Goal: Task Accomplishment & Management: Complete application form

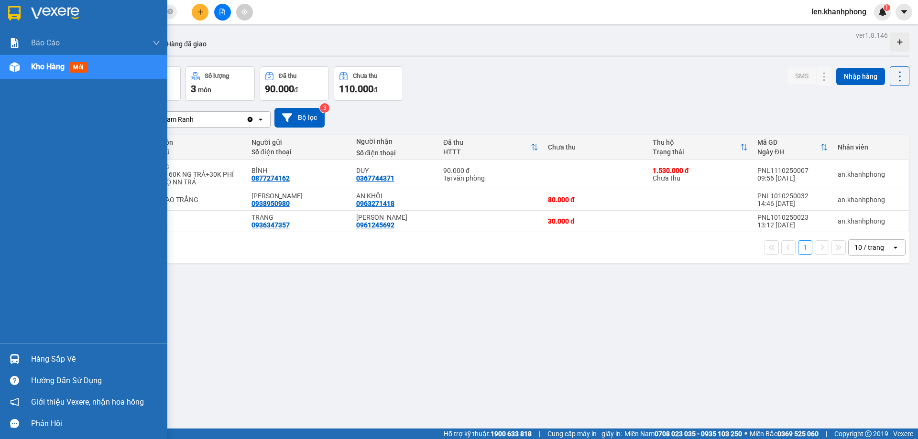
click at [74, 68] on span "mới" at bounding box center [78, 67] width 18 height 11
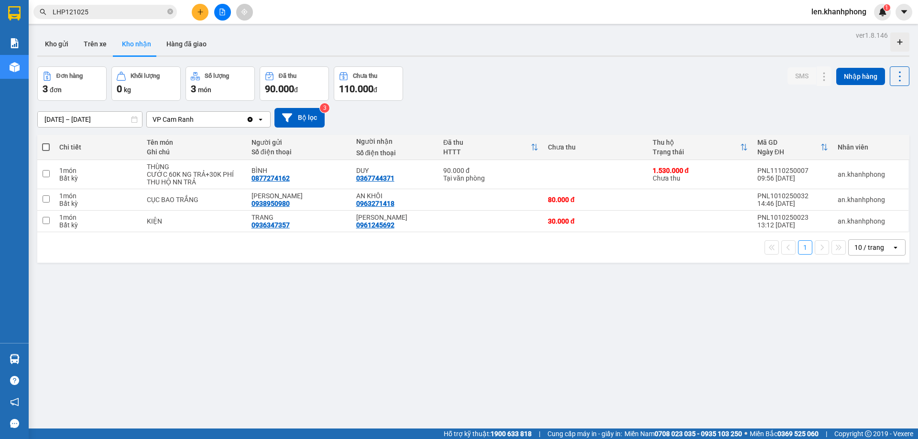
click at [434, 62] on div "ver 1.8.146 Kho gửi Trên xe Kho nhận Hàng đã giao Đơn hàng 3 đơn Khối lượng 0 k…" at bounding box center [473, 248] width 880 height 439
click at [67, 44] on button "Kho gửi" at bounding box center [56, 44] width 39 height 23
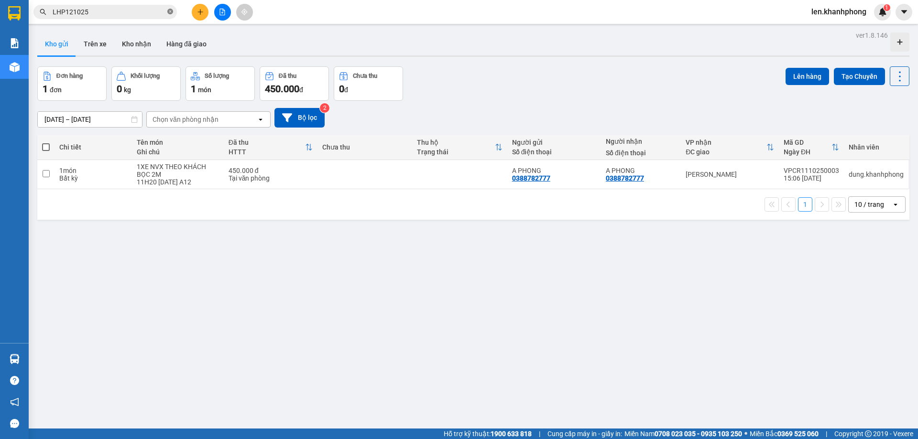
click at [167, 11] on icon "close-circle" at bounding box center [170, 12] width 6 height 6
click at [96, 40] on button "Trên xe" at bounding box center [95, 44] width 38 height 23
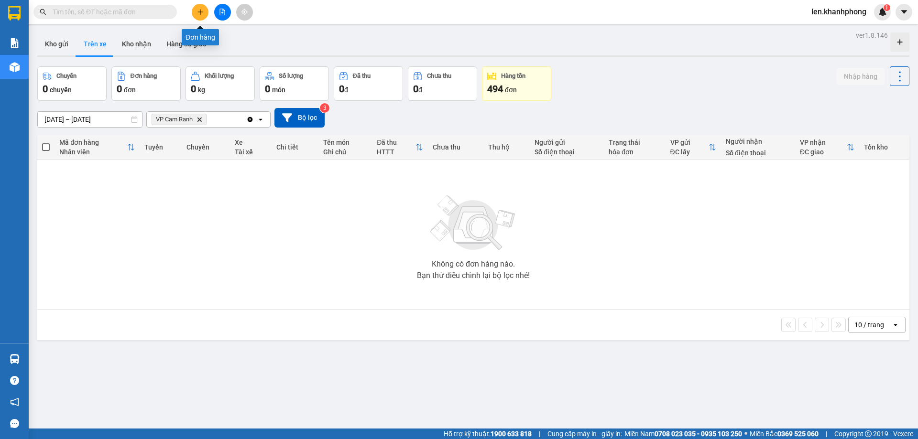
click at [196, 12] on button at bounding box center [200, 12] width 17 height 17
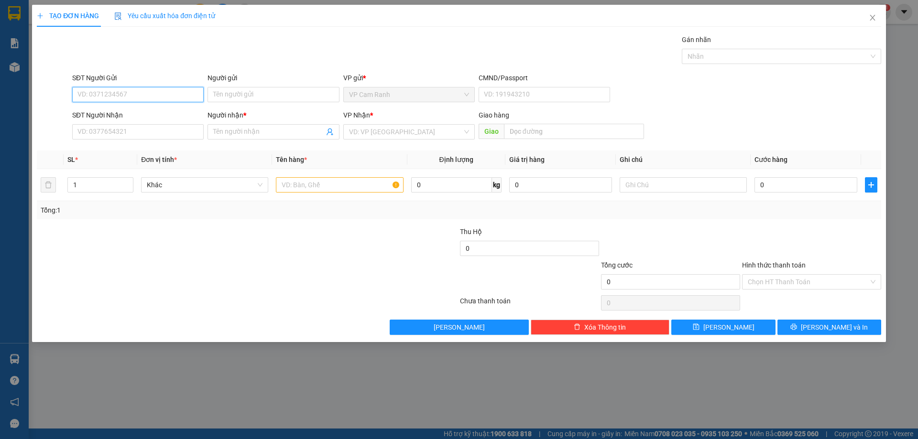
click at [156, 96] on input "SĐT Người Gửi" at bounding box center [137, 94] width 131 height 15
type input "0393948696"
click at [303, 93] on input "Người gửi" at bounding box center [272, 94] width 131 height 15
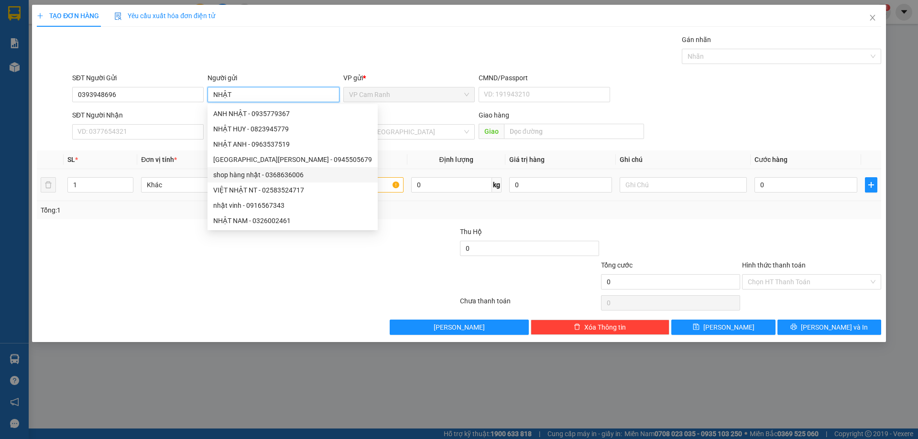
type input "NHẬT"
click at [148, 252] on div at bounding box center [177, 243] width 282 height 33
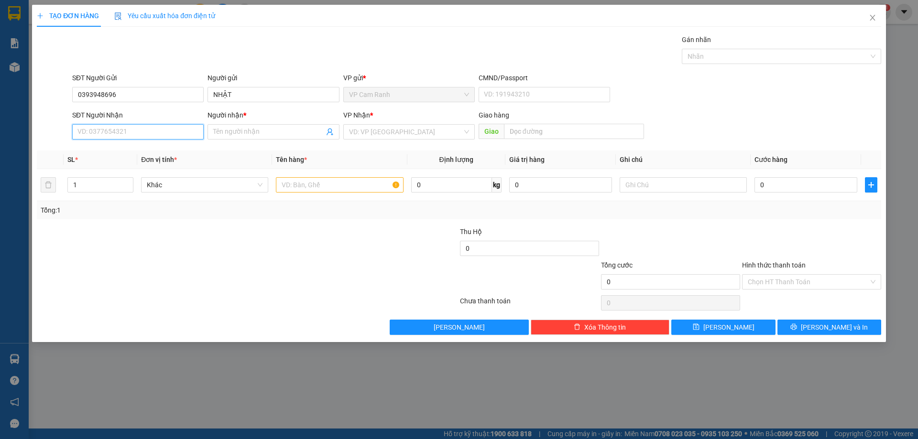
click at [138, 127] on input "SĐT Người Nhận" at bounding box center [137, 131] width 131 height 15
click at [94, 130] on input "0989888640" at bounding box center [137, 131] width 131 height 15
type input "0989888640"
click at [287, 130] on input "Người nhận *" at bounding box center [268, 132] width 110 height 11
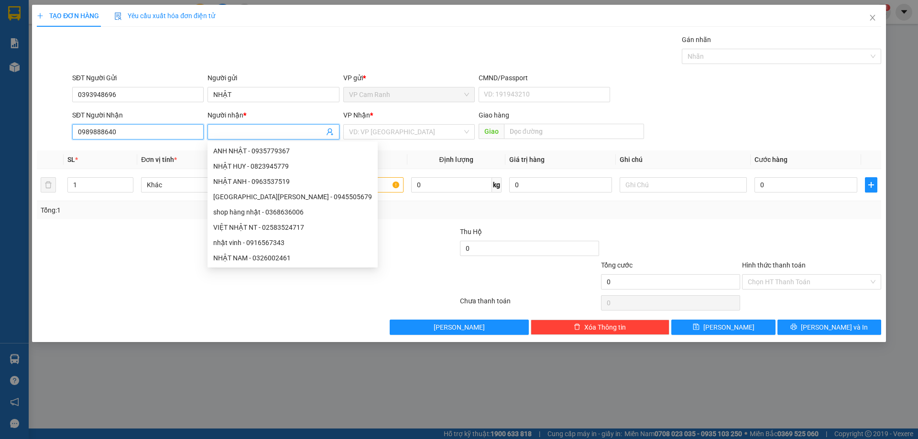
click at [88, 134] on input "0989888640" at bounding box center [137, 131] width 131 height 15
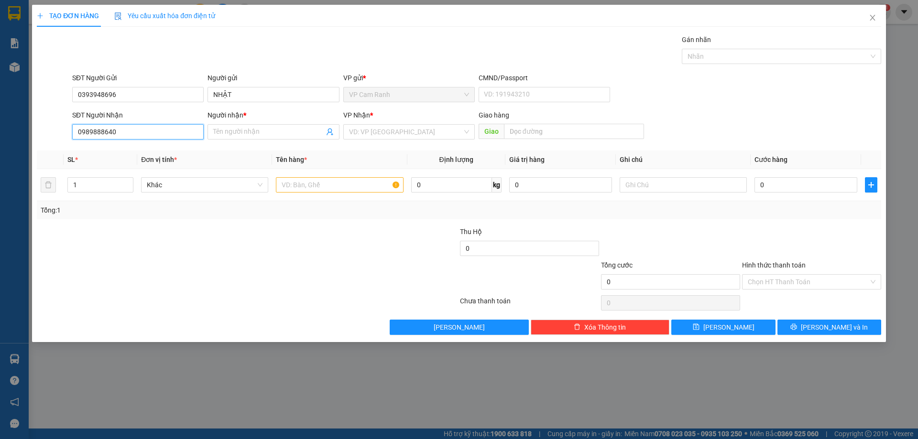
click at [99, 132] on input "0989888640" at bounding box center [137, 131] width 131 height 15
click at [247, 135] on input "Người nhận *" at bounding box center [268, 132] width 110 height 11
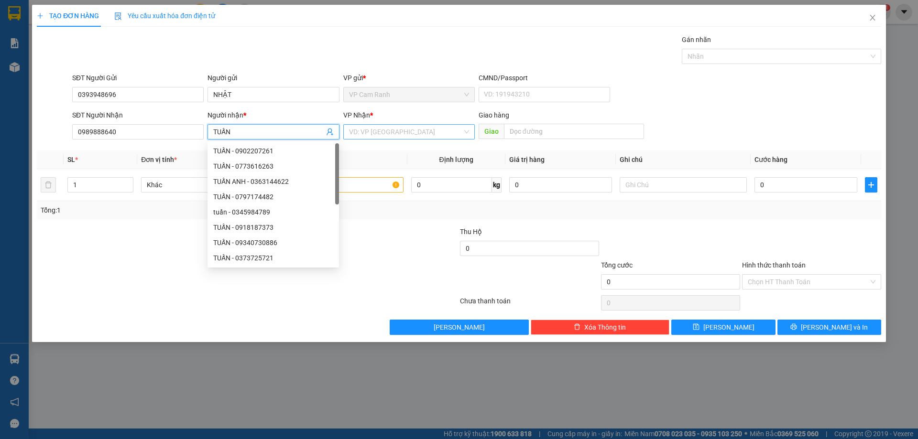
type input "TUẤN"
click at [363, 136] on input "search" at bounding box center [405, 132] width 113 height 14
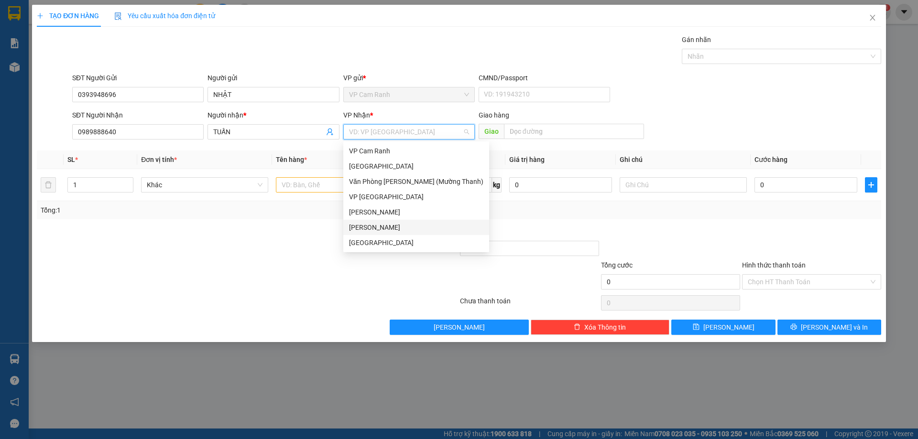
click at [365, 221] on div "[PERSON_NAME]" at bounding box center [416, 227] width 146 height 15
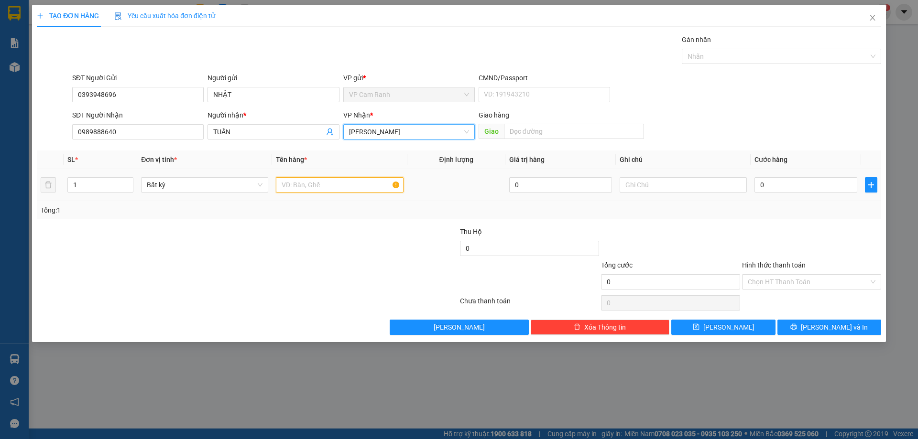
click at [319, 189] on input "text" at bounding box center [339, 184] width 127 height 15
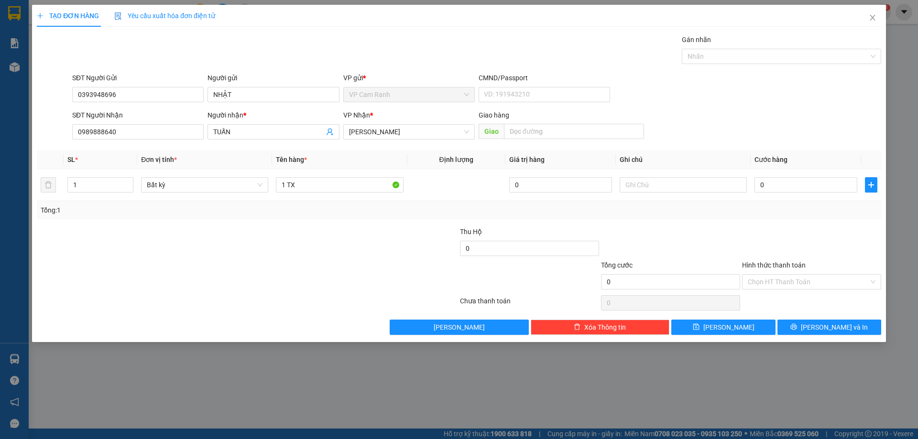
click at [318, 233] on div at bounding box center [388, 243] width 141 height 33
click at [317, 186] on input "1 TX" at bounding box center [339, 184] width 127 height 15
type input "1 TX RAU CÁ"
click at [392, 278] on div at bounding box center [388, 276] width 141 height 33
click at [637, 186] on input "text" at bounding box center [683, 184] width 127 height 15
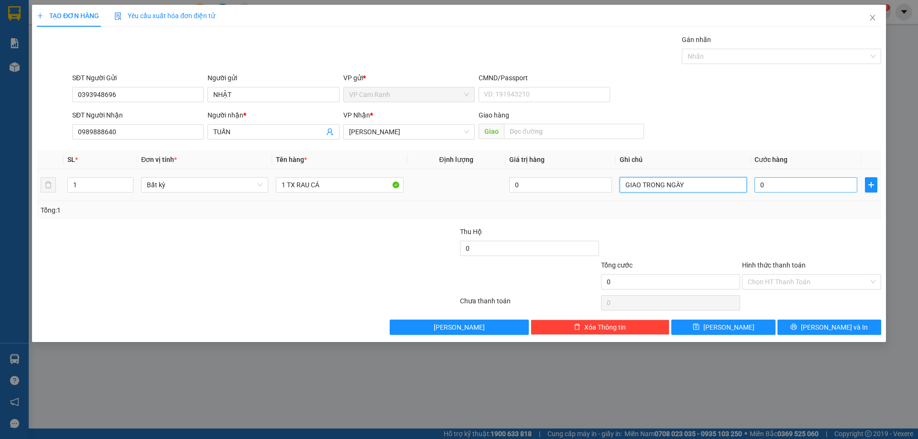
type input "GIAO TRONG NGÀY"
click at [786, 187] on input "0" at bounding box center [805, 184] width 103 height 15
type input "5"
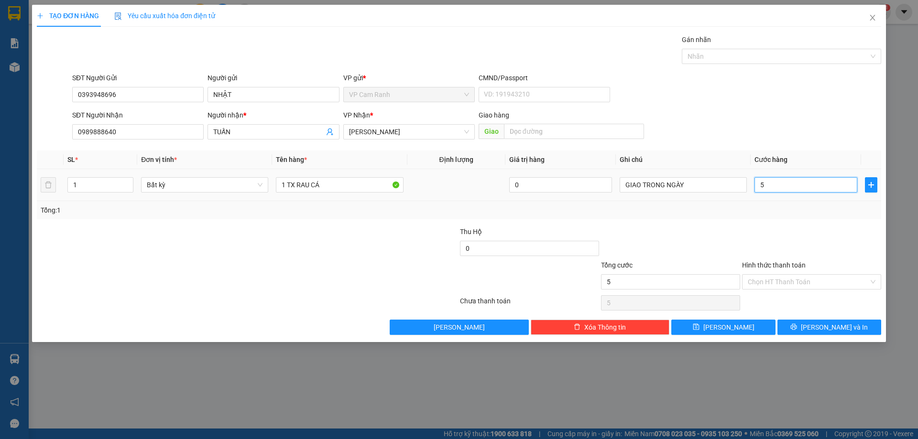
type input "50"
type input "50.000"
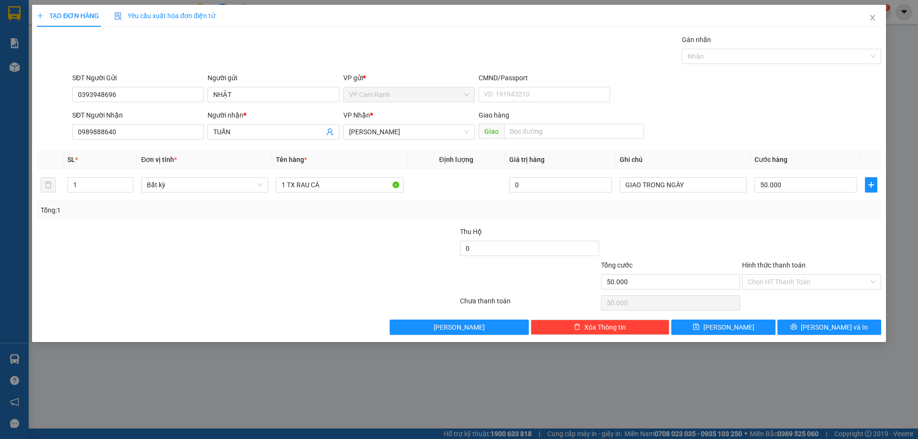
click at [760, 230] on div at bounding box center [811, 243] width 141 height 33
click at [803, 276] on input "Hình thức thanh toán" at bounding box center [808, 282] width 121 height 14
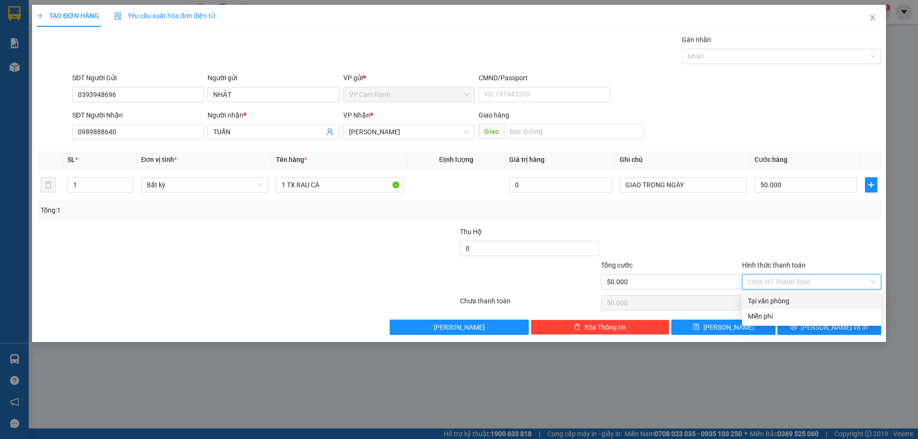
click at [781, 296] on div "Tại văn phòng" at bounding box center [812, 301] width 128 height 11
type input "0"
click at [819, 327] on button "[PERSON_NAME] và In" at bounding box center [829, 327] width 104 height 15
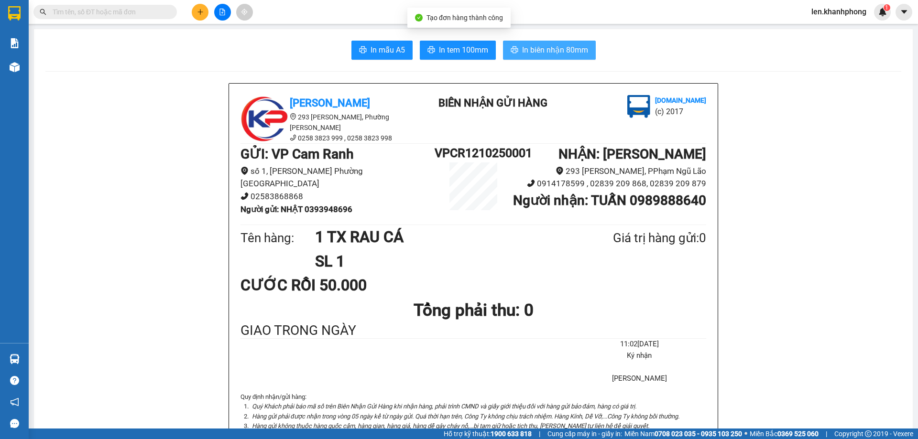
click at [550, 49] on span "In biên nhận 80mm" at bounding box center [555, 50] width 66 height 12
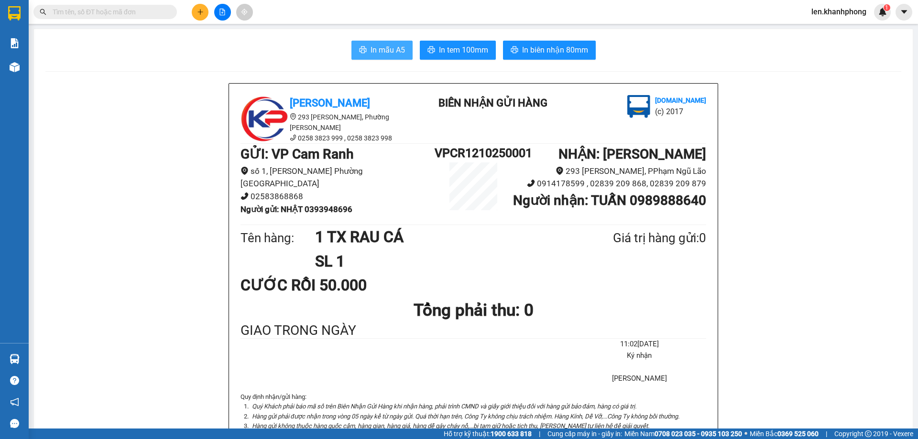
click at [392, 53] on span "In mẫu A5" at bounding box center [387, 50] width 34 height 12
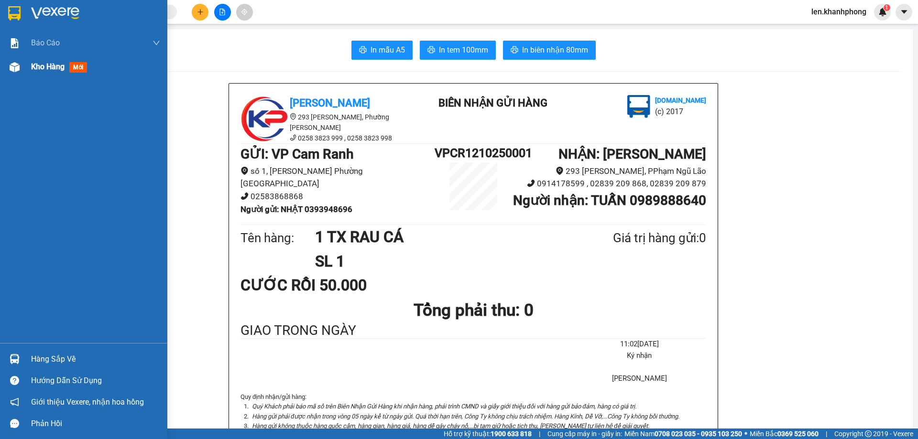
click at [54, 62] on span "Kho hàng" at bounding box center [47, 66] width 33 height 9
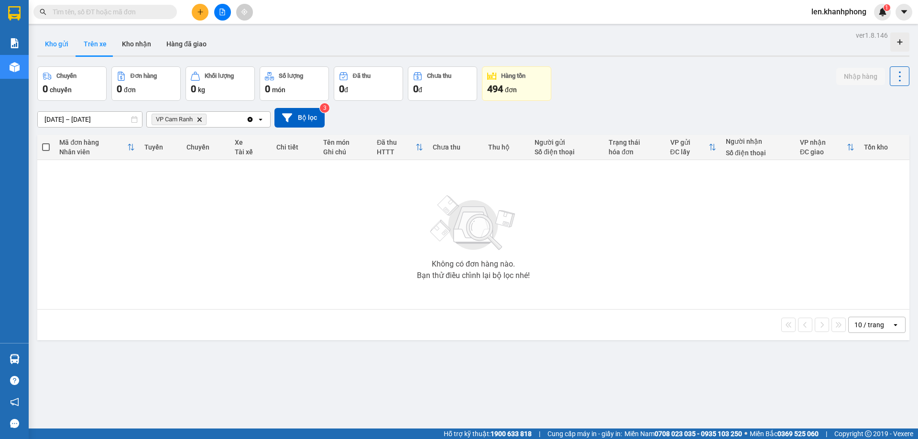
click at [68, 49] on button "Kho gửi" at bounding box center [56, 44] width 39 height 23
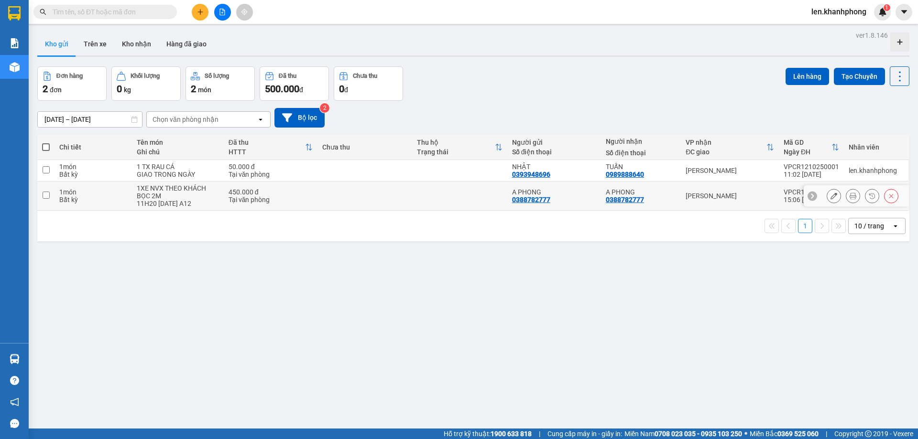
click at [169, 197] on div "1XE NVX THEO KHÁCH BỌC 2M" at bounding box center [178, 192] width 82 height 15
checkbox input "true"
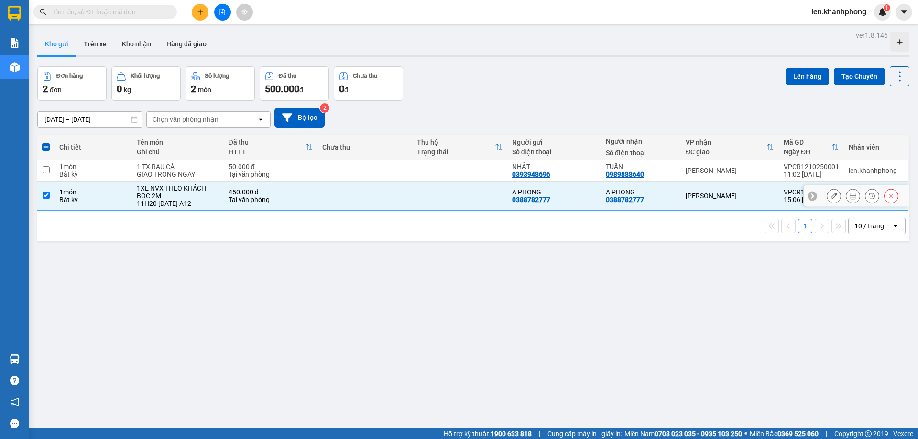
click at [830, 197] on icon at bounding box center [833, 196] width 7 height 7
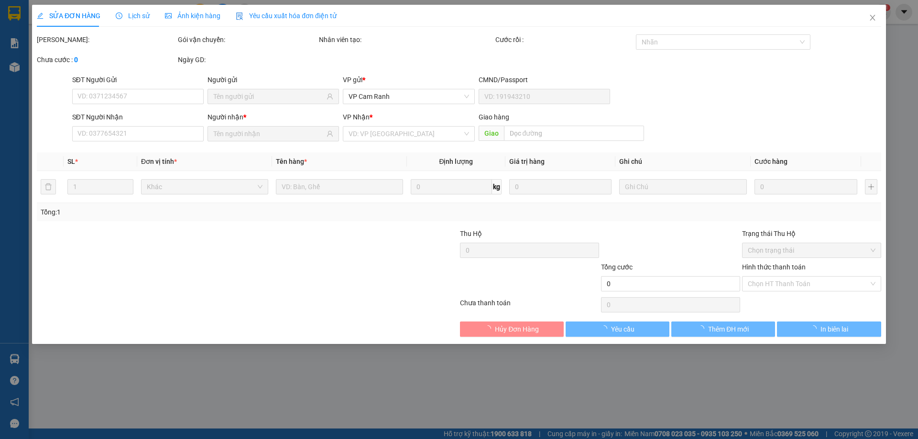
type input "0388782777"
type input "450.000"
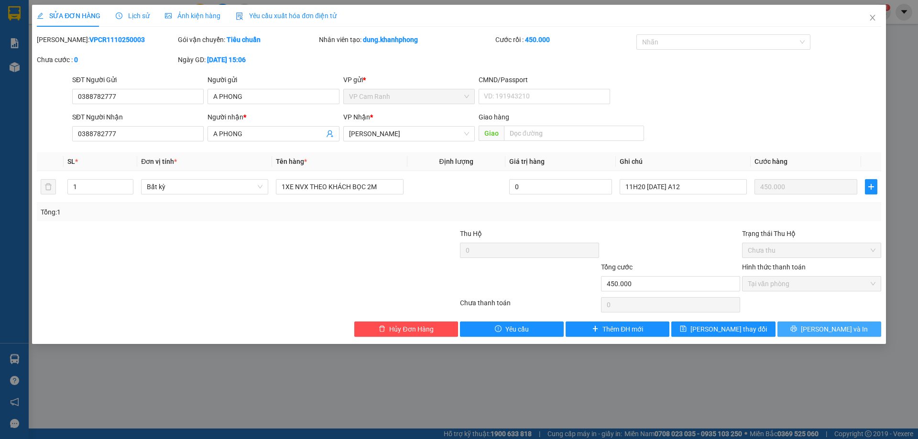
click at [797, 330] on icon "printer" at bounding box center [793, 329] width 7 height 7
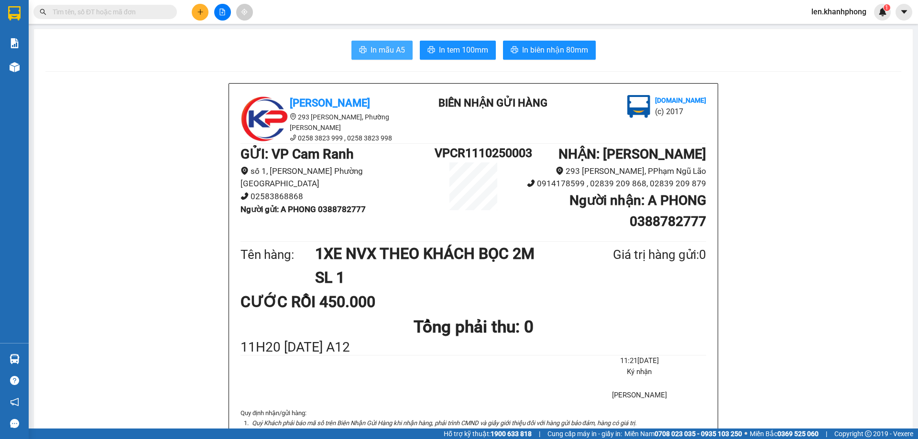
click at [388, 54] on span "In mẫu A5" at bounding box center [387, 50] width 34 height 12
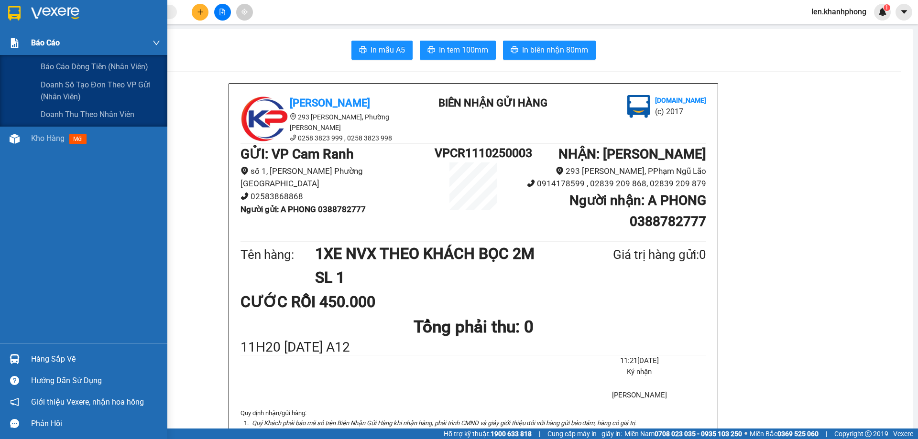
click at [25, 45] on div "Báo cáo" at bounding box center [83, 43] width 167 height 24
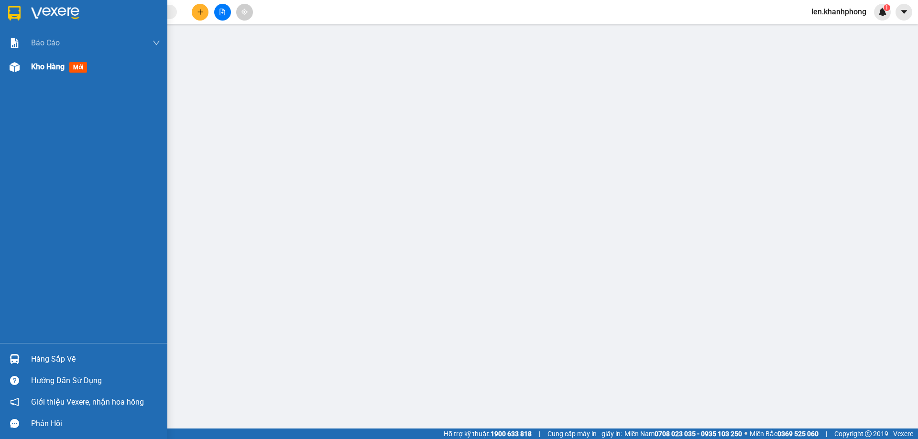
click at [60, 69] on span "Kho hàng" at bounding box center [47, 66] width 33 height 9
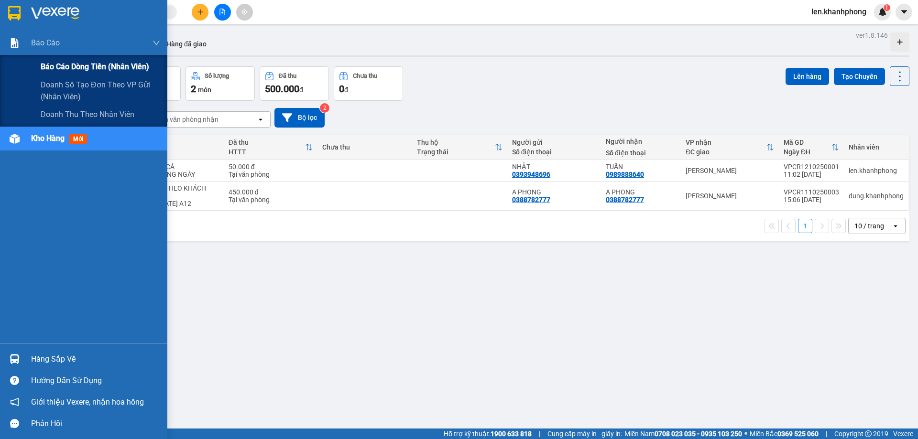
click at [65, 73] on div "Báo cáo dòng tiền (nhân viên)" at bounding box center [101, 67] width 120 height 24
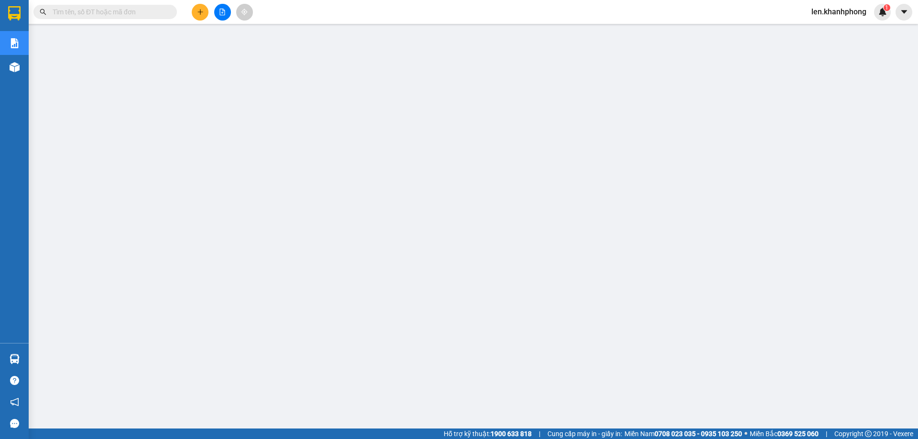
click at [71, 11] on input "text" at bounding box center [109, 12] width 113 height 11
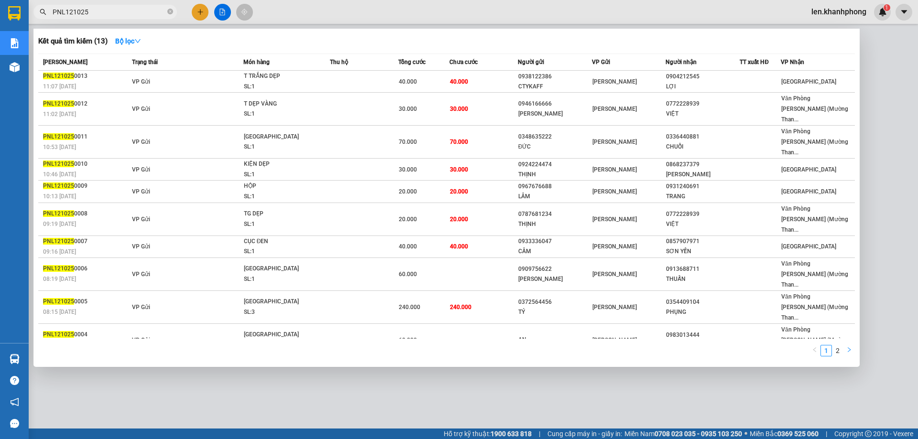
click at [852, 345] on button "button" at bounding box center [848, 350] width 11 height 11
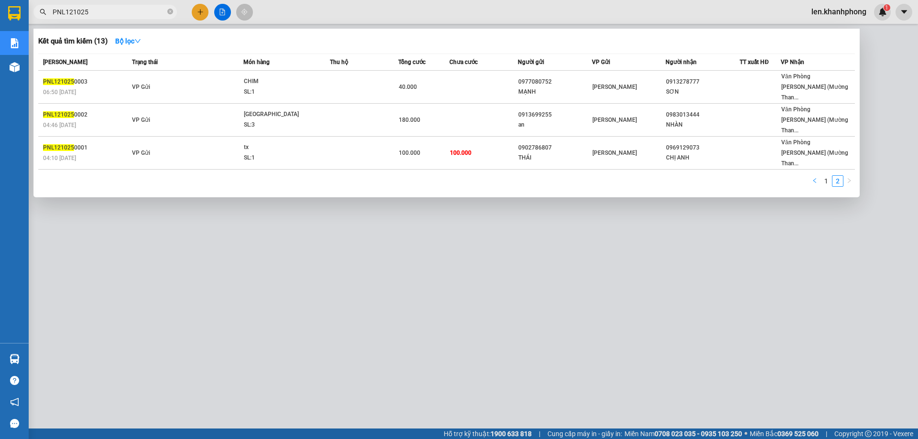
click at [814, 178] on icon "left" at bounding box center [815, 181] width 6 height 6
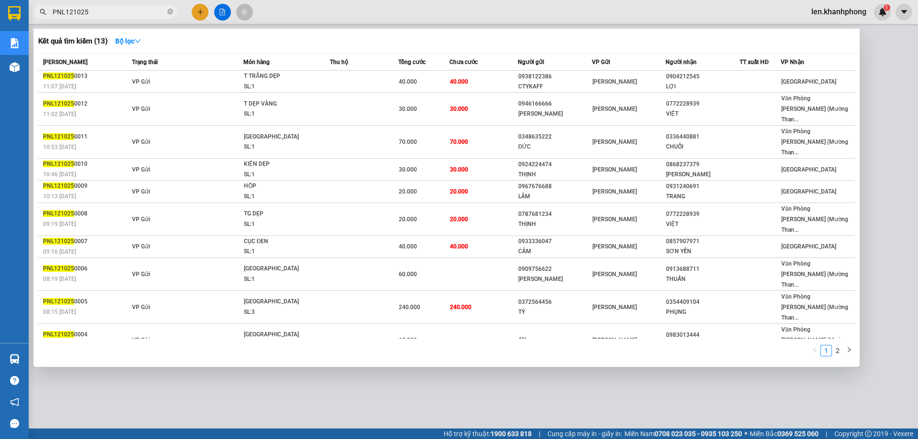
drag, startPoint x: 64, startPoint y: 11, endPoint x: 47, endPoint y: 14, distance: 17.4
click at [47, 14] on span "PNL121025" at bounding box center [104, 12] width 143 height 14
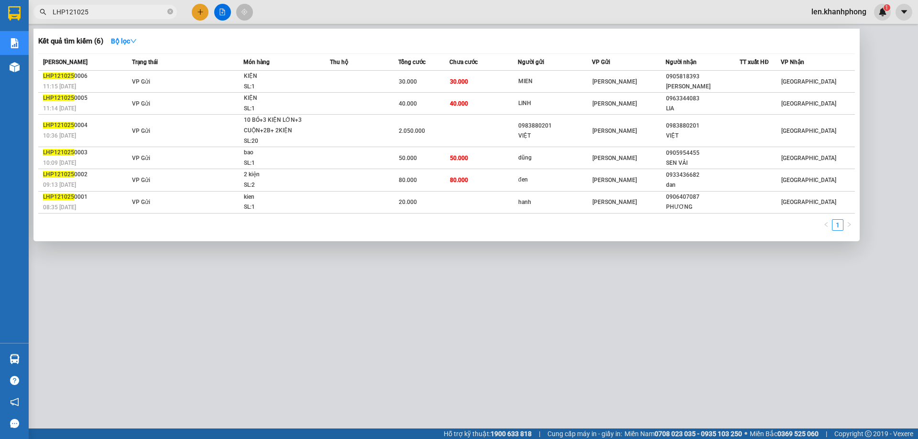
type input "LHP121025"
click at [826, 297] on div at bounding box center [459, 219] width 918 height 439
